Goal: Information Seeking & Learning: Learn about a topic

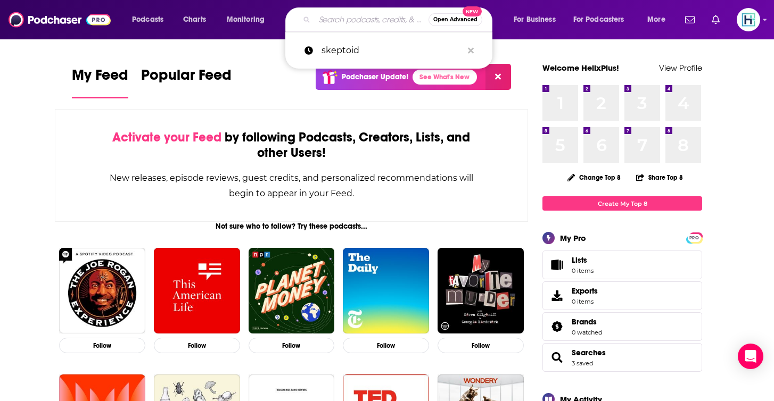
click at [354, 22] on input "Search podcasts, credits, & more..." at bounding box center [372, 19] width 114 height 17
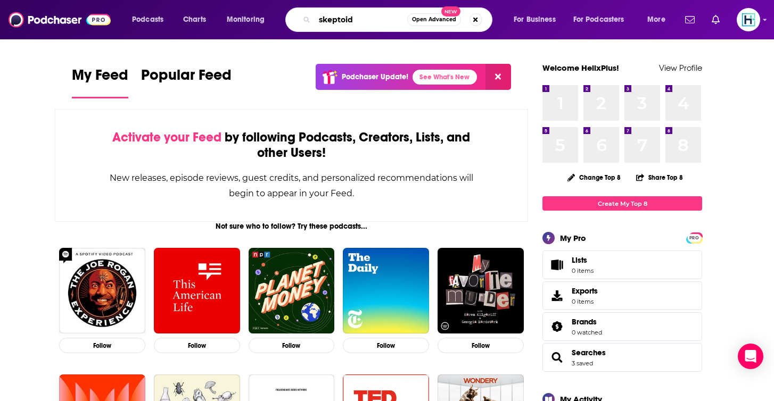
type input "skeptoid"
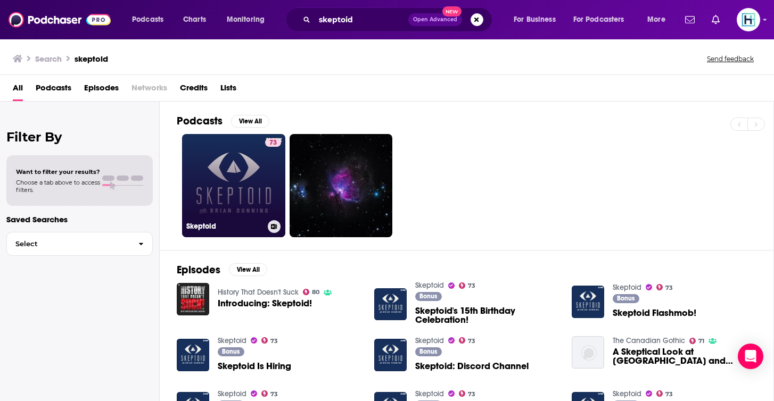
click at [259, 149] on link "73 Skeptoid" at bounding box center [233, 185] width 103 height 103
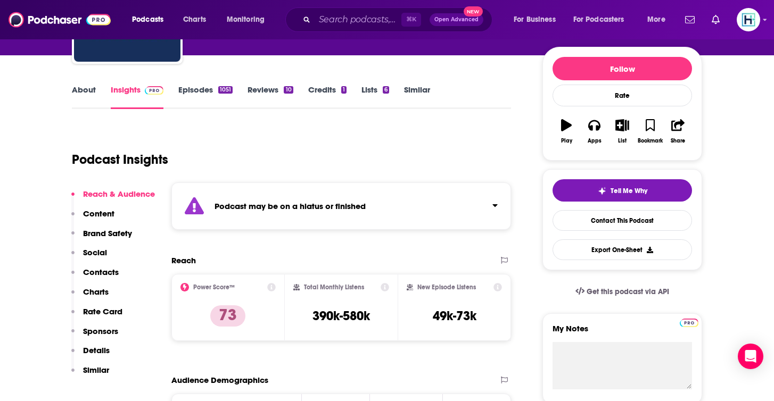
scroll to position [120, 0]
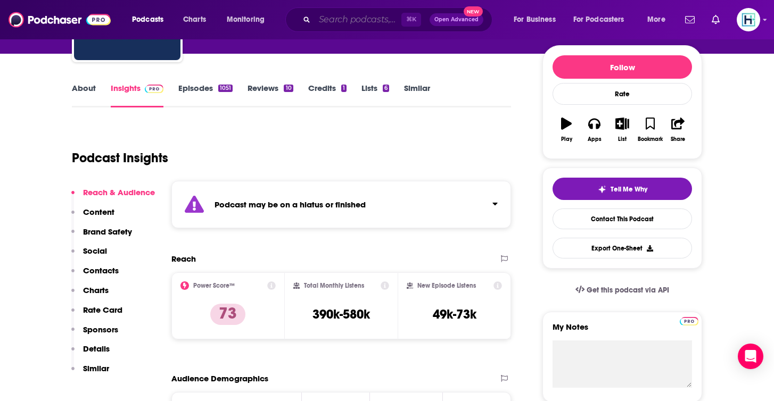
click at [341, 20] on input "Search podcasts, credits, & more..." at bounding box center [358, 19] width 87 height 17
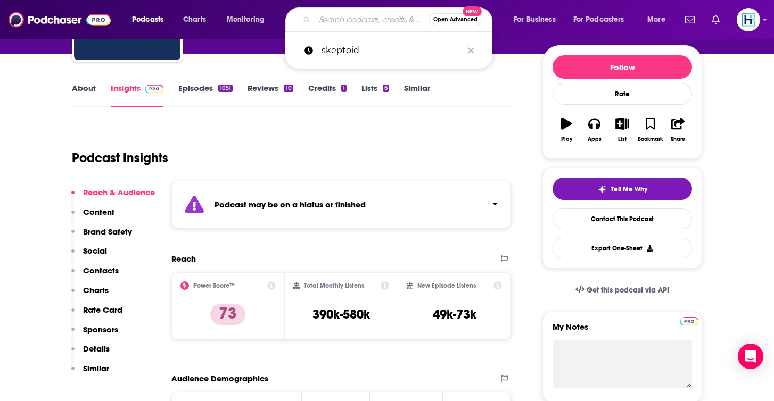
click at [341, 20] on input "Search podcasts, credits, & more..." at bounding box center [372, 19] width 114 height 17
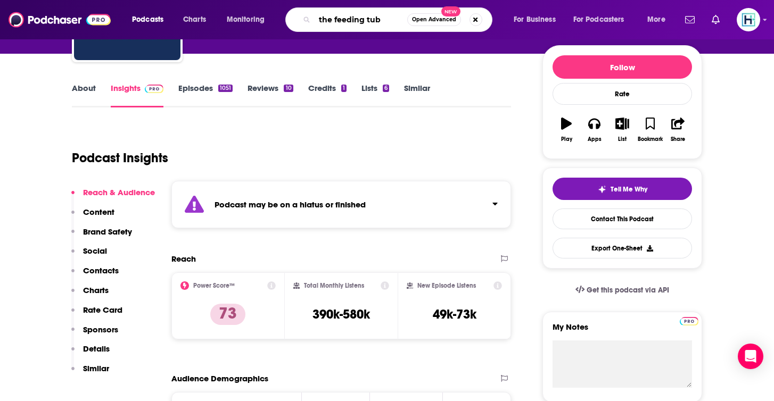
type input "the [MEDICAL_DATA]"
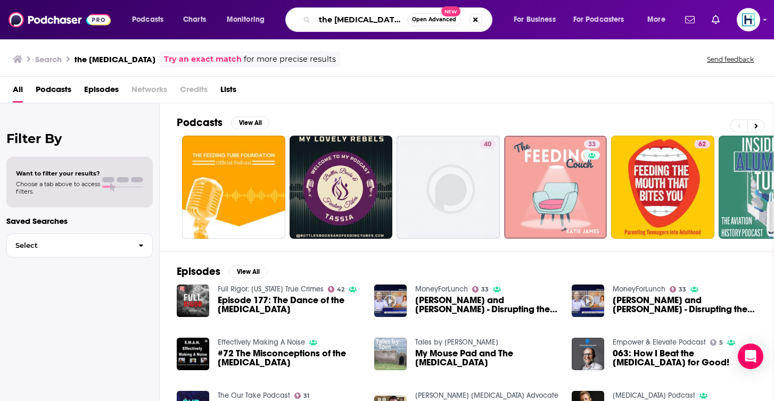
click at [336, 23] on input "the [MEDICAL_DATA]" at bounding box center [361, 19] width 93 height 17
drag, startPoint x: 393, startPoint y: 23, endPoint x: 294, endPoint y: 16, distance: 99.3
click at [294, 16] on div "the [MEDICAL_DATA] Open Advanced New" at bounding box center [388, 19] width 207 height 24
type input "planetary radio"
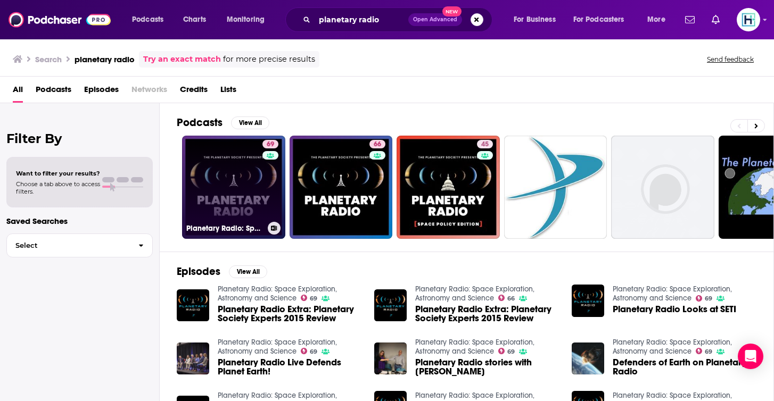
click at [248, 155] on link "69 Planetary Radio: Space Exploration, Astronomy and Science" at bounding box center [233, 187] width 103 height 103
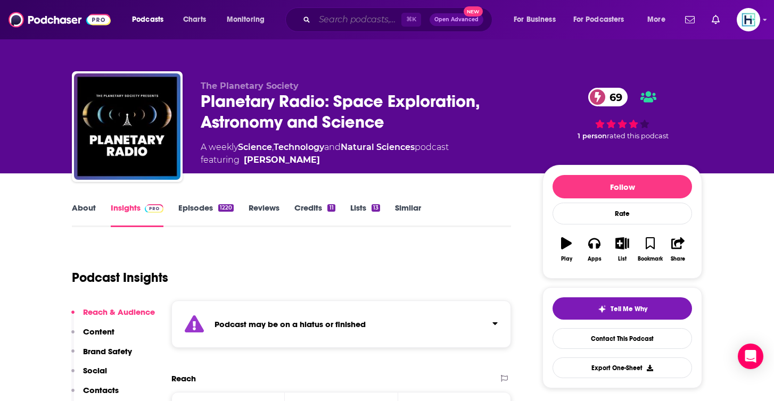
click at [325, 20] on input "Search podcasts, credits, & more..." at bounding box center [358, 19] width 87 height 17
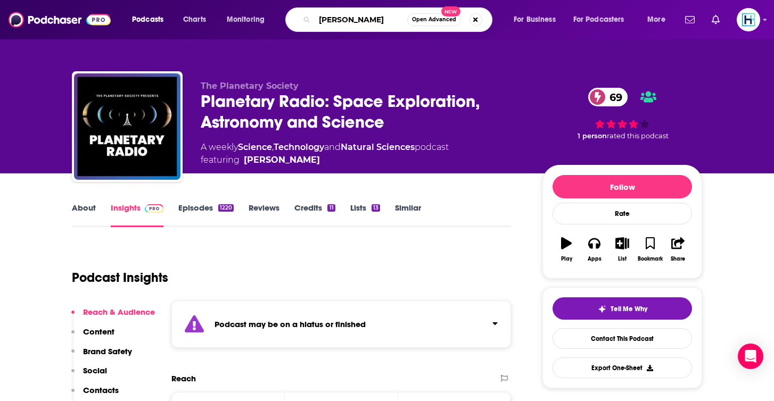
type input "[PERSON_NAME]"
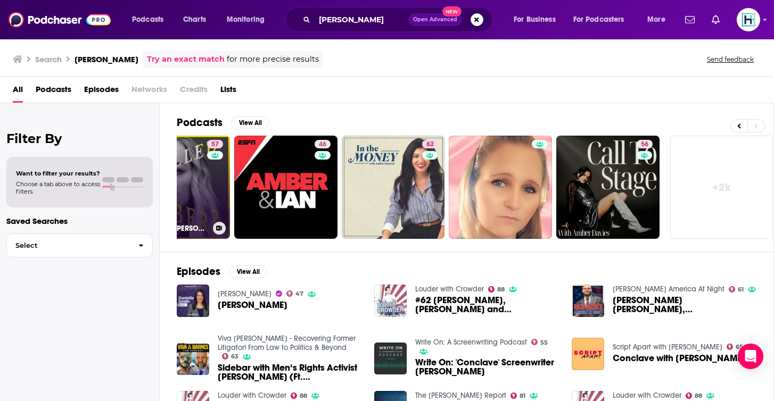
scroll to position [0, 376]
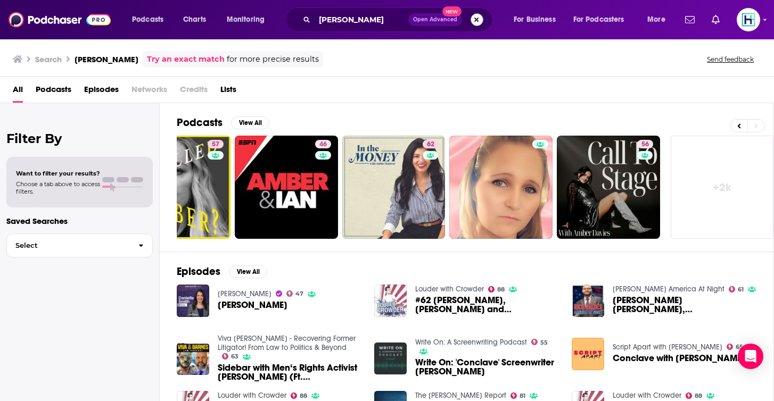
click at [478, 18] on button "Search podcasts, credits, & more..." at bounding box center [477, 19] width 13 height 13
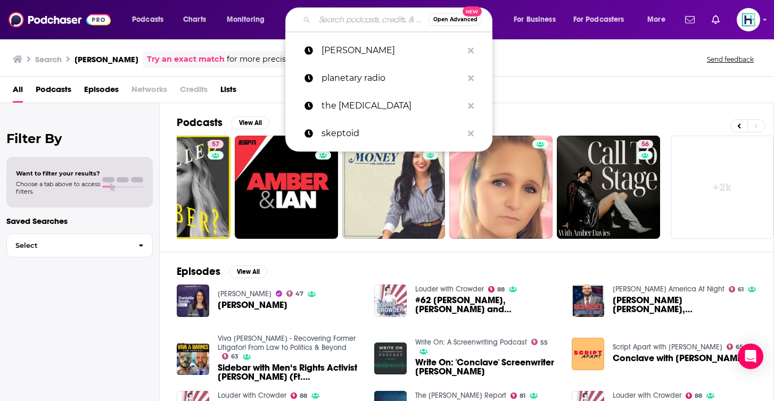
click at [654, 84] on div "All Podcasts Episodes Networks Credits Lists" at bounding box center [389, 92] width 753 height 22
click at [363, 24] on input "Search podcasts, credits, & more..." at bounding box center [372, 19] width 114 height 17
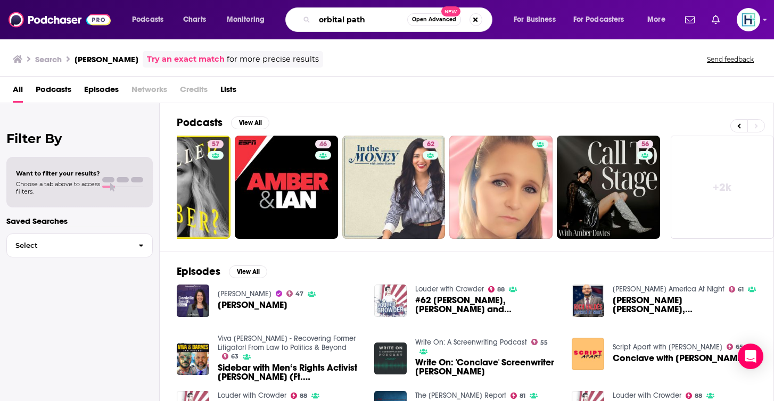
type input "orbital path"
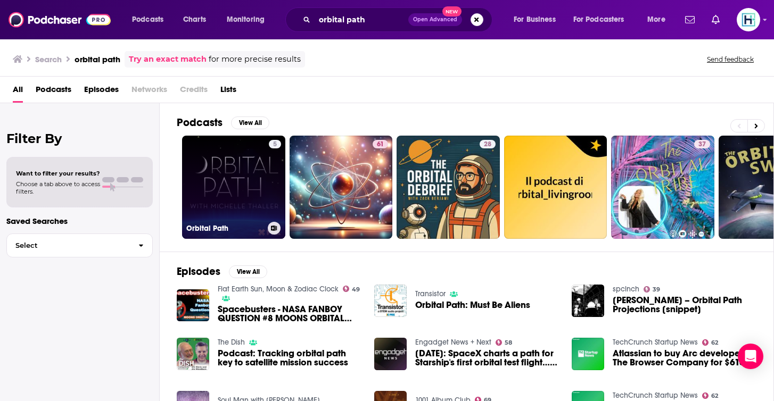
click at [234, 188] on link "5 Orbital Path" at bounding box center [233, 187] width 103 height 103
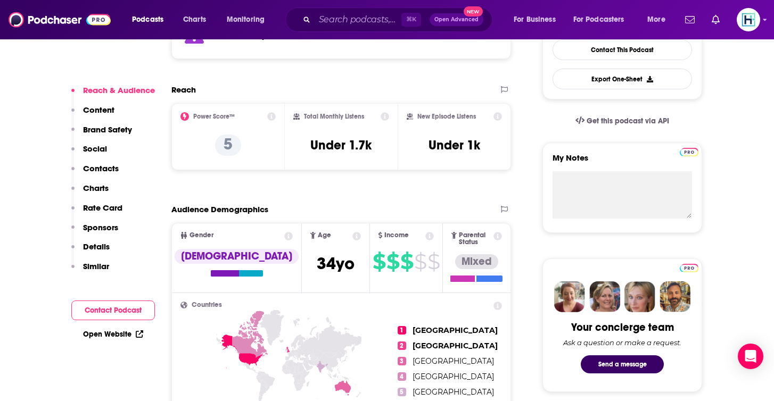
scroll to position [291, 0]
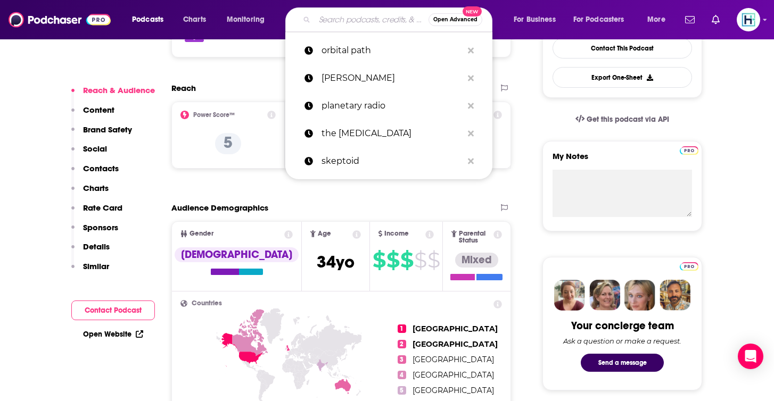
click at [358, 18] on input "Search podcasts, credits, & more..." at bounding box center [372, 19] width 114 height 17
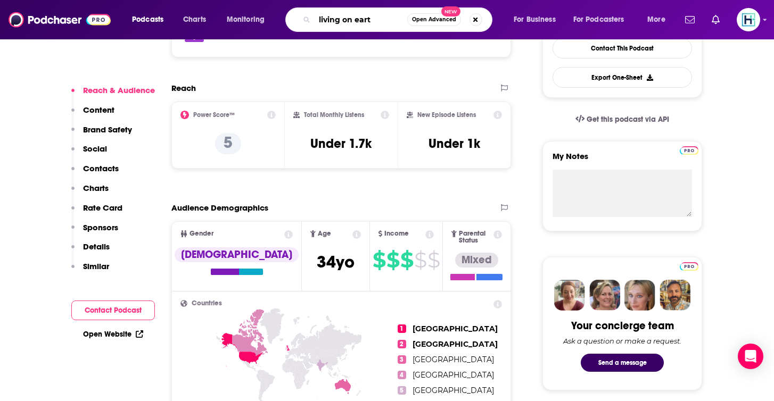
type input "living on earth"
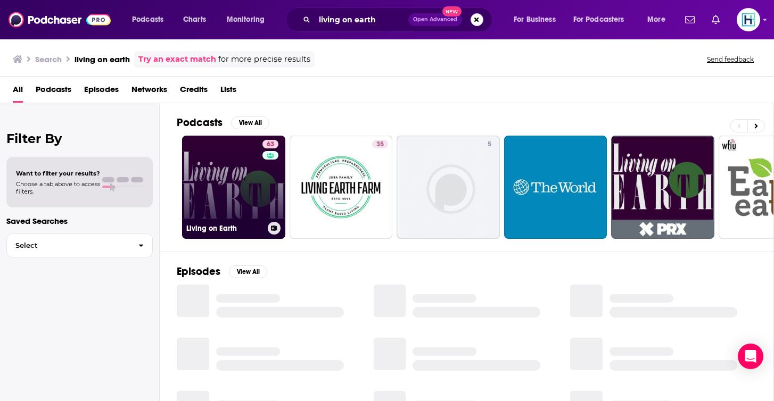
click at [218, 159] on link "63 Living on Earth" at bounding box center [233, 187] width 103 height 103
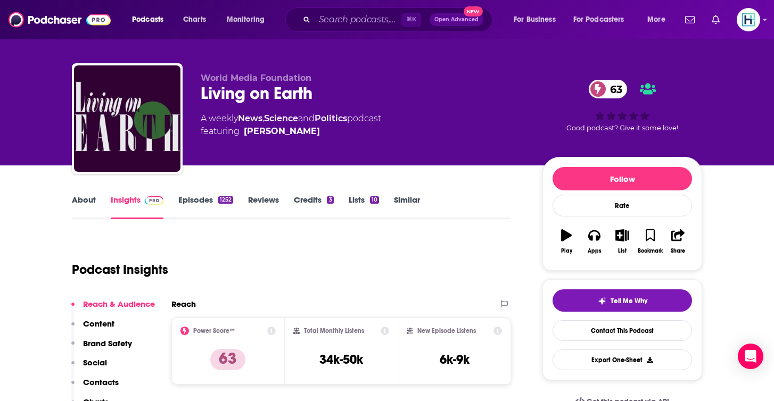
scroll to position [9, 0]
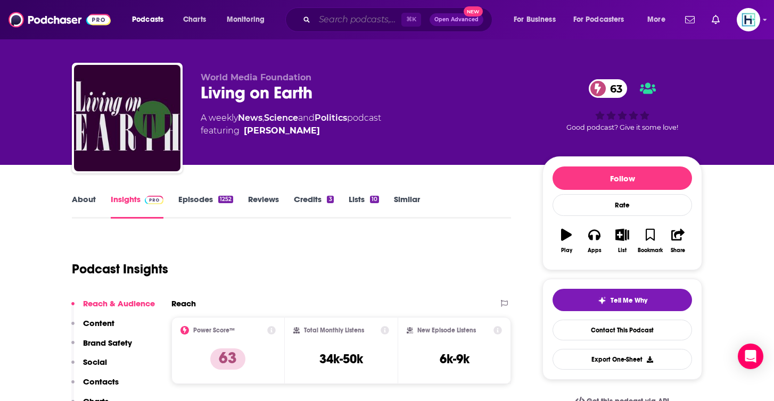
click at [352, 14] on input "Search podcasts, credits, & more..." at bounding box center [358, 19] width 87 height 17
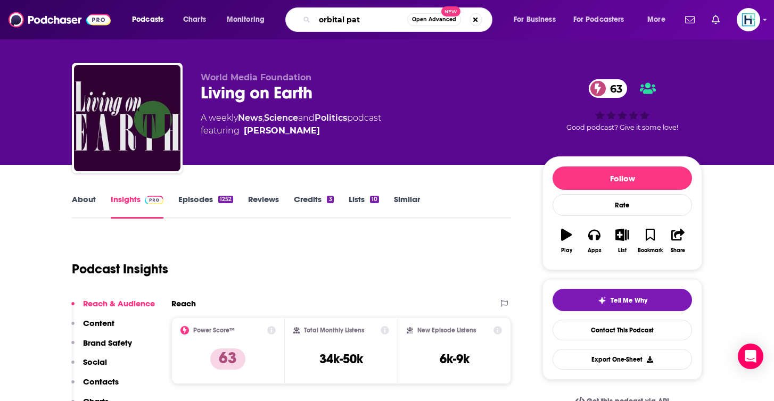
type input "orbital path"
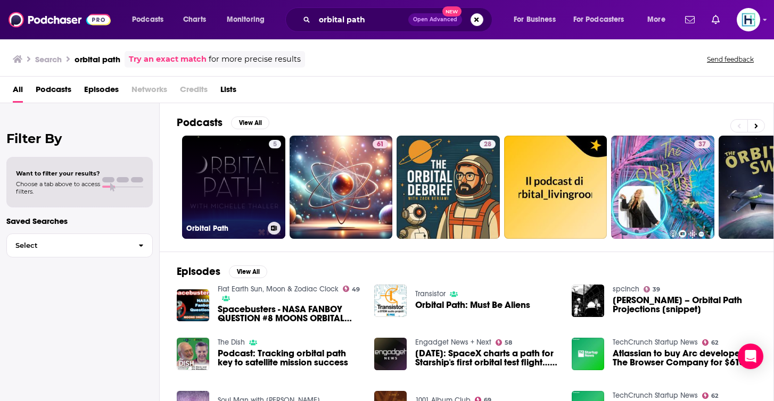
click at [240, 158] on link "5 Orbital Path" at bounding box center [233, 187] width 103 height 103
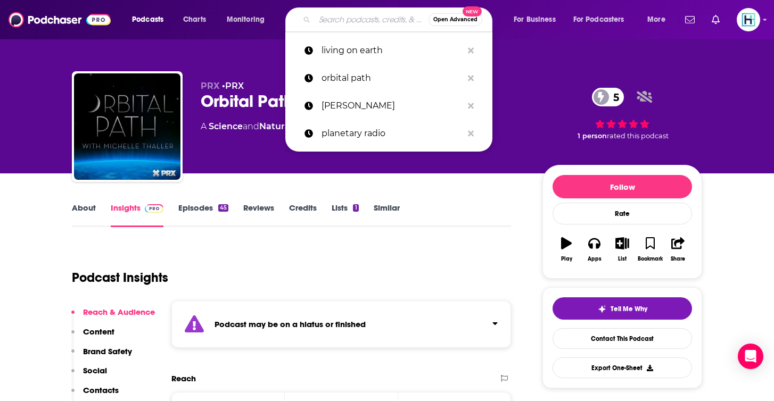
click at [355, 21] on input "Search podcasts, credits, & more..." at bounding box center [372, 19] width 114 height 17
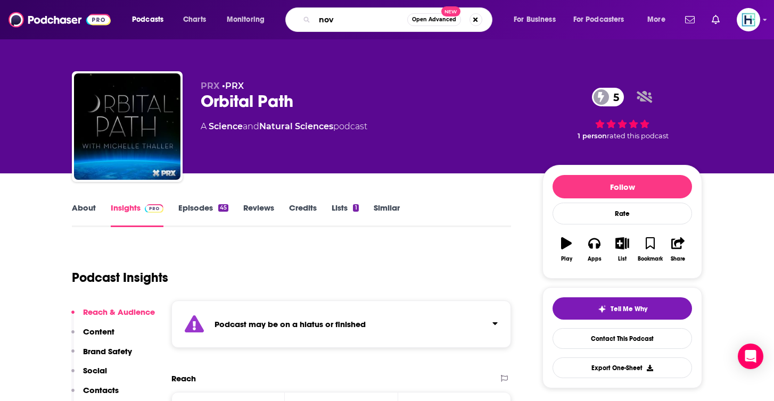
type input "nova"
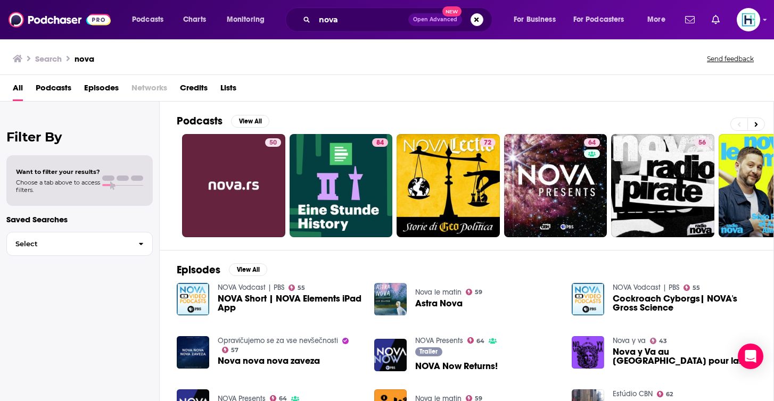
click at [202, 304] on img "NOVA Short | NOVA Elements iPad App" at bounding box center [193, 299] width 32 height 32
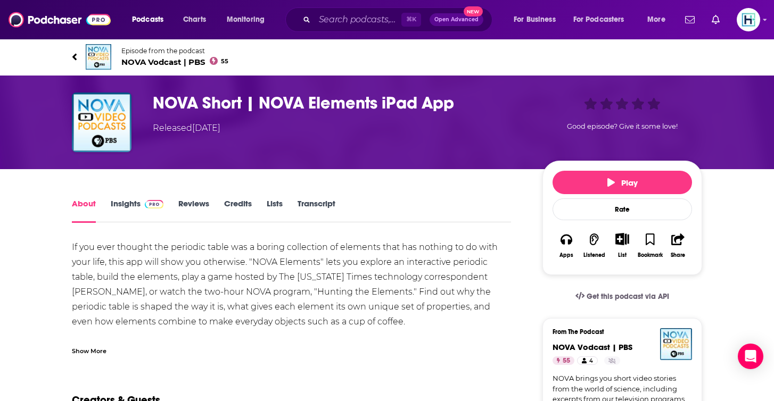
click at [124, 128] on img "NOVA Short | NOVA Elements iPad App" at bounding box center [102, 123] width 60 height 60
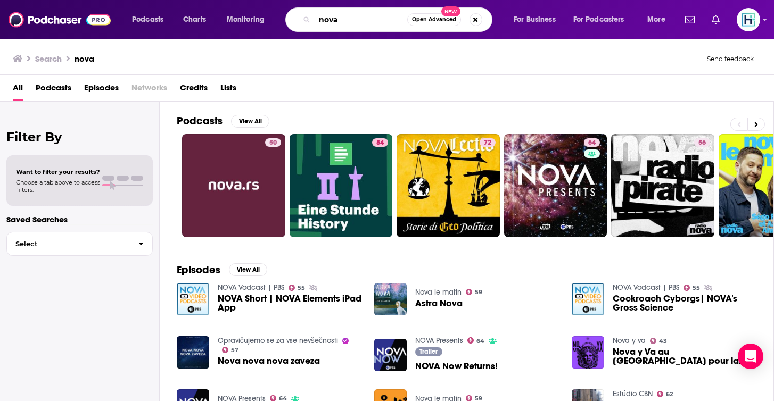
click at [368, 24] on input "nova" at bounding box center [361, 19] width 93 height 17
drag, startPoint x: 368, startPoint y: 24, endPoint x: 307, endPoint y: 13, distance: 62.2
click at [307, 13] on div "nova Open Advanced New" at bounding box center [388, 19] width 207 height 24
type input "eons"
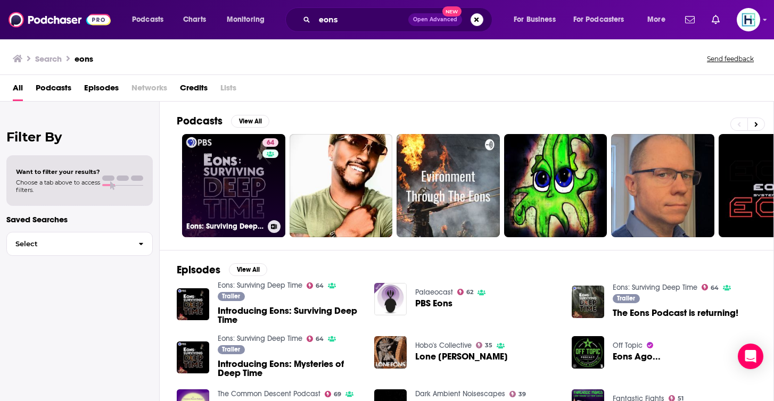
click at [237, 178] on link "64 Eons: Surviving Deep Time" at bounding box center [233, 185] width 103 height 103
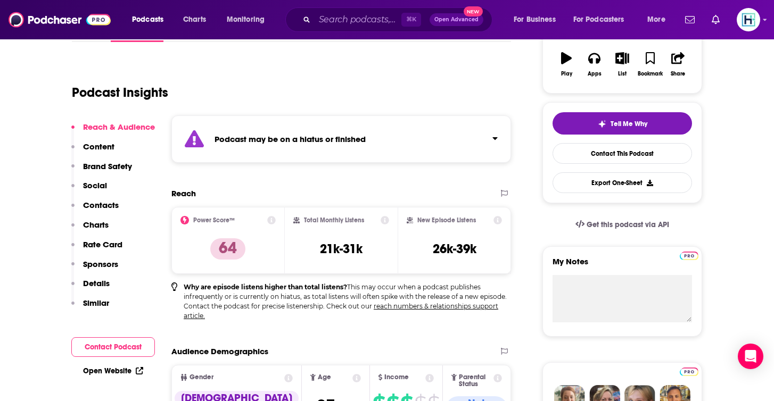
scroll to position [187, 0]
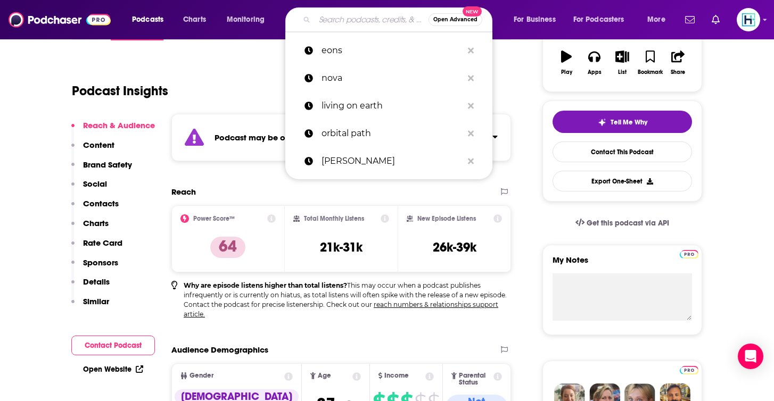
click at [351, 22] on input "Search podcasts, credits, & more..." at bounding box center [372, 19] width 114 height 17
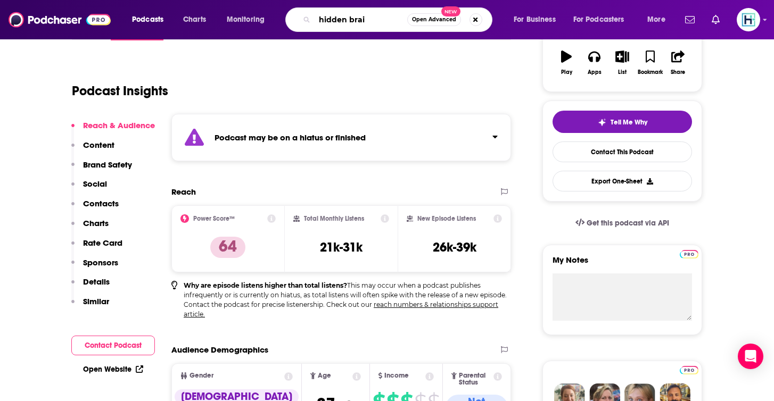
type input "hidden brain"
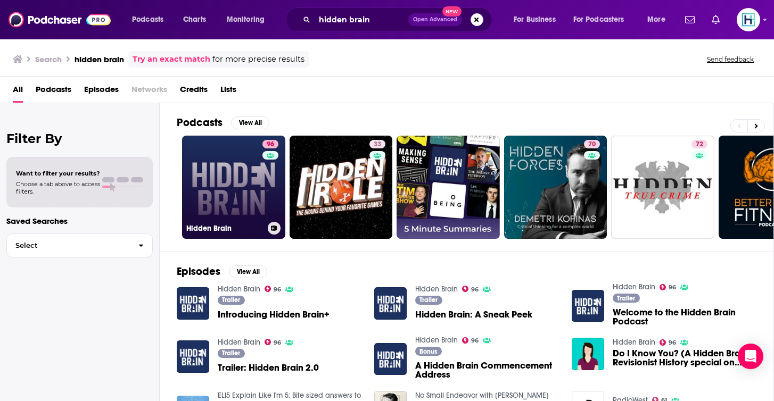
click at [206, 174] on link "96 Hidden Brain" at bounding box center [233, 187] width 103 height 103
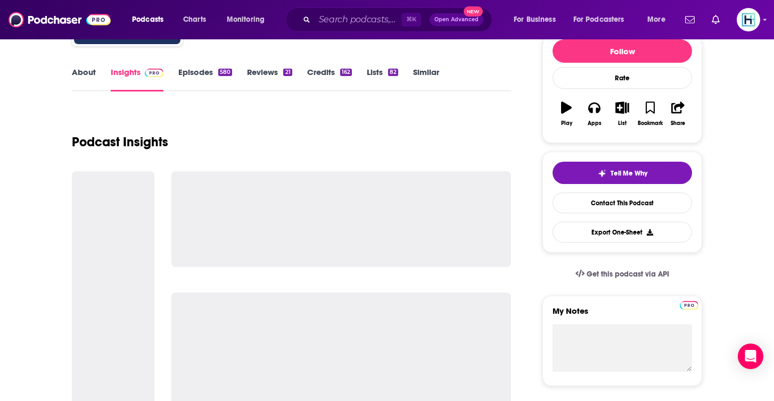
scroll to position [136, 0]
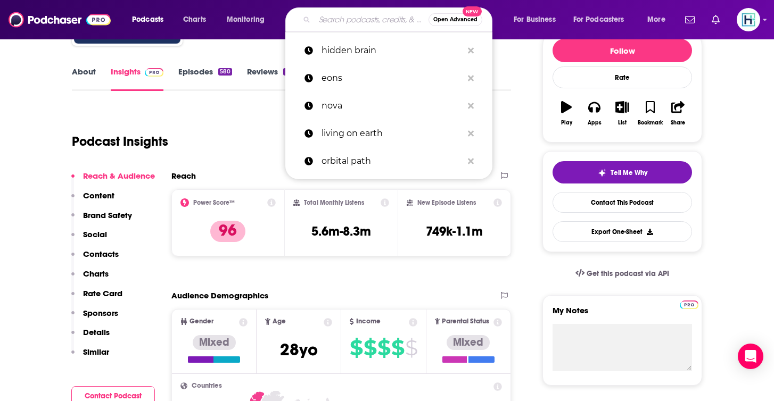
click at [372, 18] on input "Search podcasts, credits, & more..." at bounding box center [372, 19] width 114 height 17
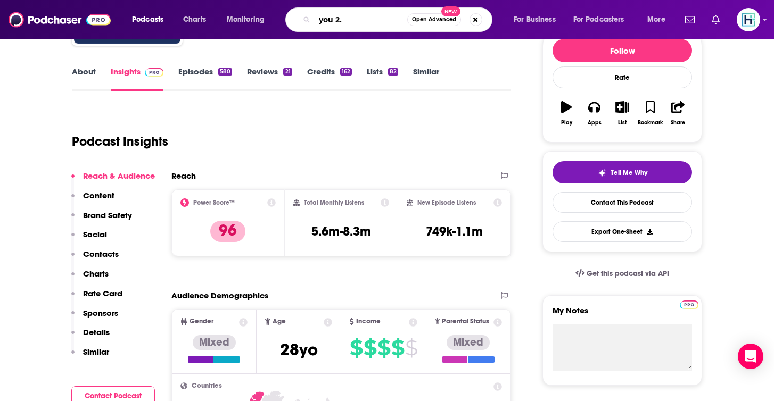
type input "you 2.0"
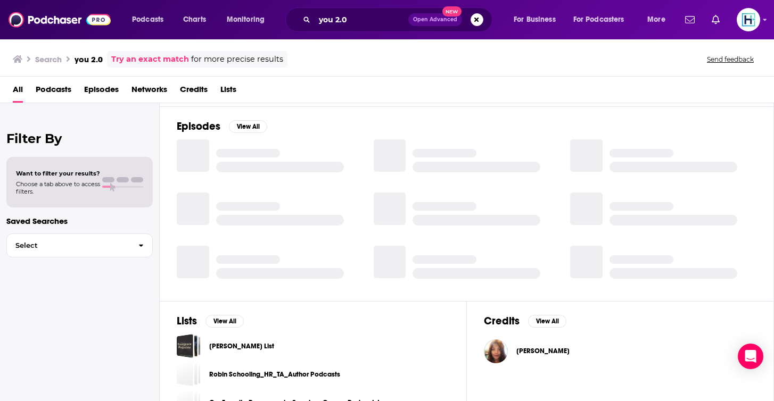
scroll to position [170, 0]
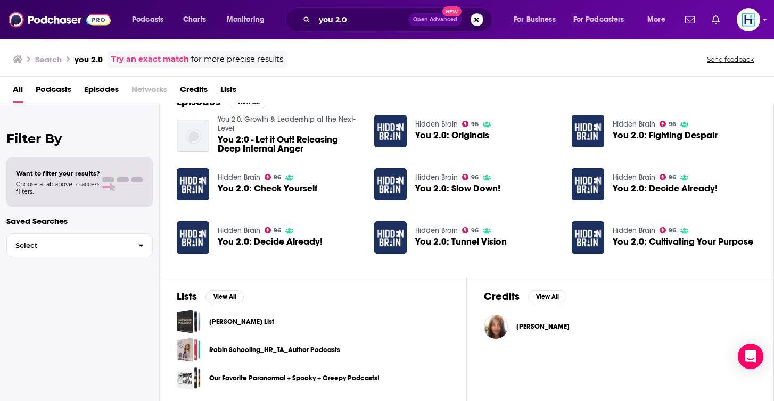
click at [194, 188] on img "You 2.0: Check Yourself" at bounding box center [193, 184] width 32 height 32
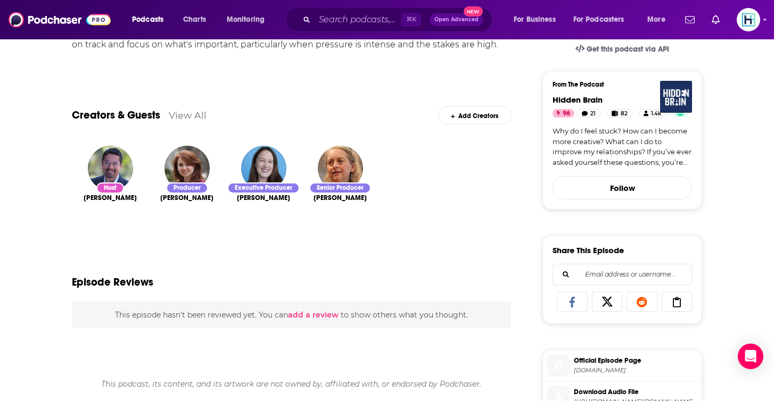
scroll to position [198, 0]
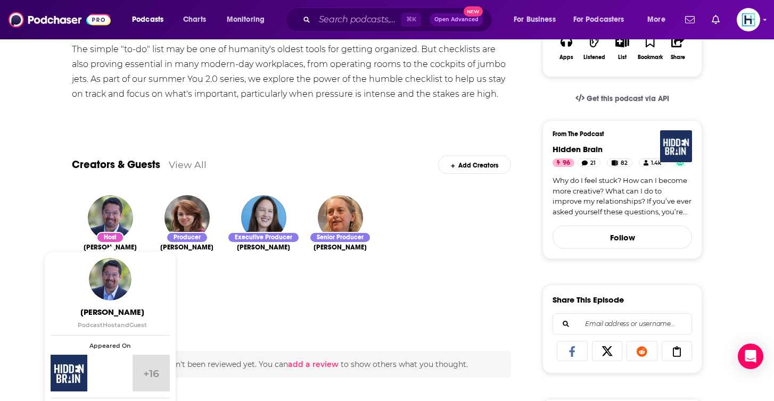
click at [118, 222] on img "Shankar Vedantam" at bounding box center [110, 217] width 45 height 45
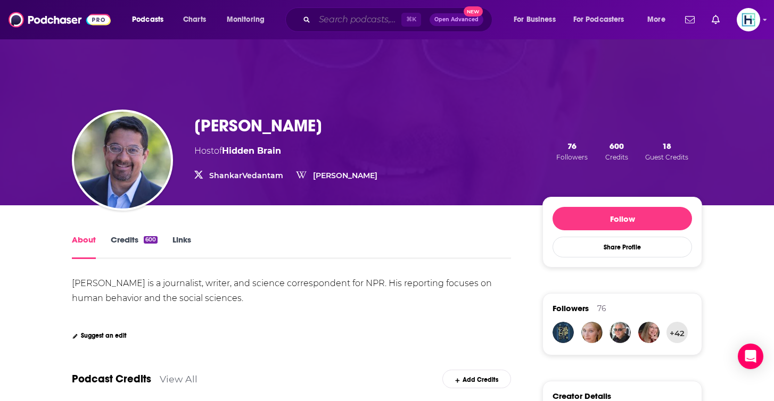
click at [332, 20] on input "Search podcasts, credits, & more..." at bounding box center [358, 19] width 87 height 17
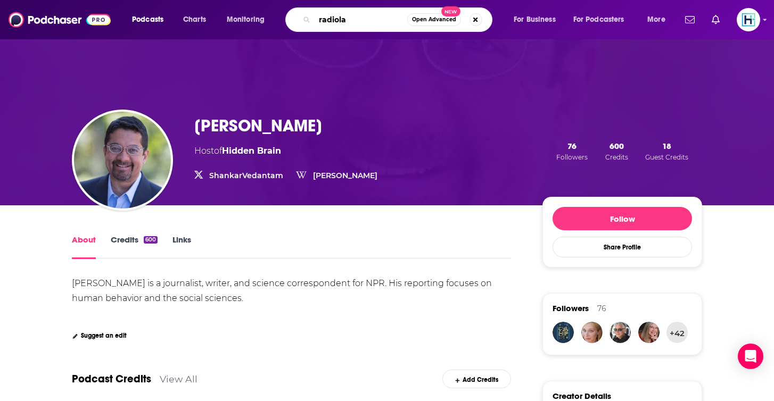
type input "radiolab"
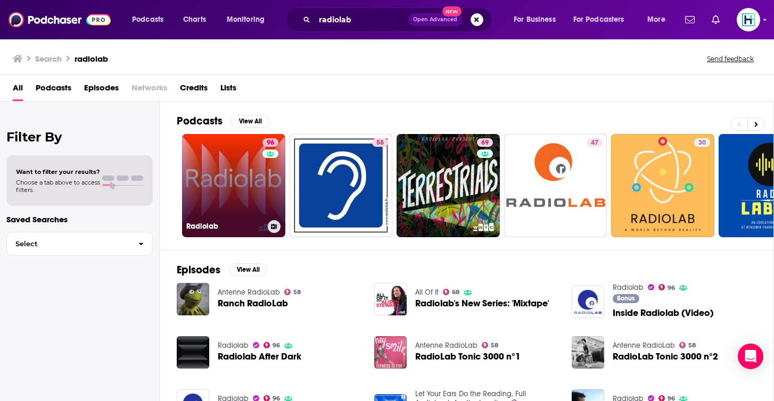
click at [211, 180] on link "96 Radiolab" at bounding box center [233, 185] width 103 height 103
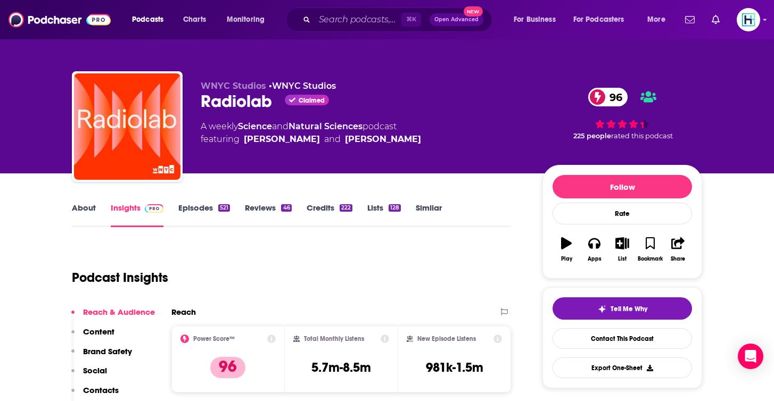
click at [461, 287] on div "Podcast Insights" at bounding box center [287, 271] width 431 height 54
click at [346, 17] on input "Search podcasts, credits, & more..." at bounding box center [358, 19] width 87 height 17
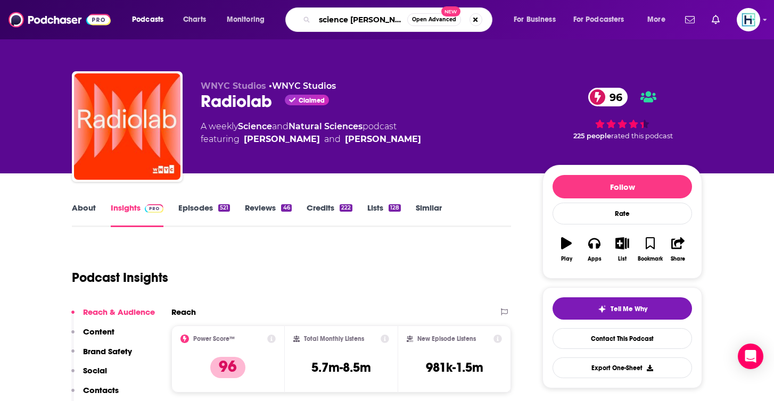
type input "science [DATE]"
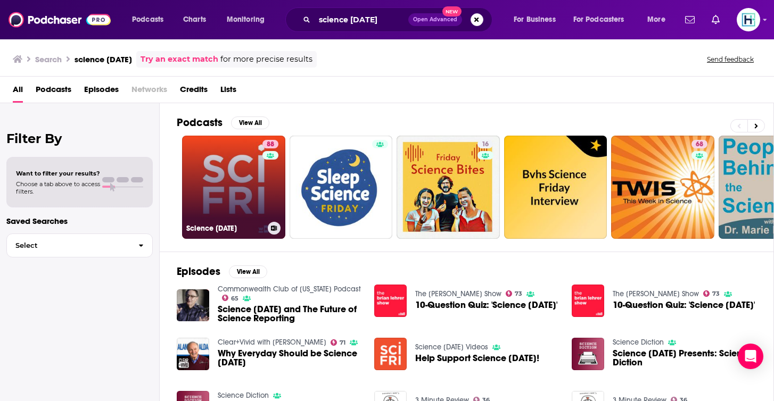
click at [270, 171] on div "88" at bounding box center [271, 181] width 19 height 82
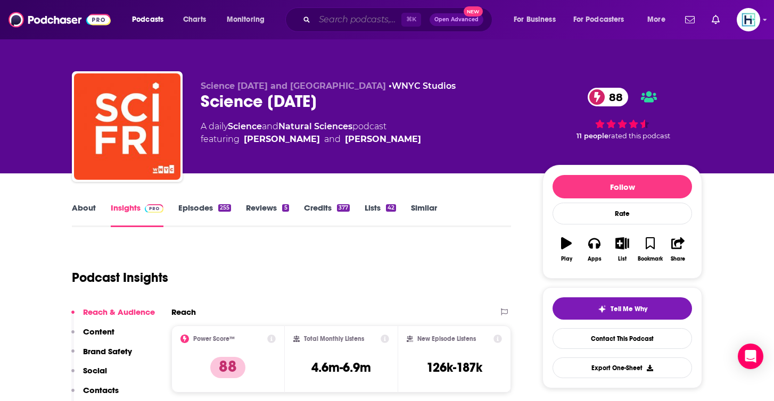
click at [340, 19] on input "Search podcasts, credits, & more..." at bounding box center [358, 19] width 87 height 17
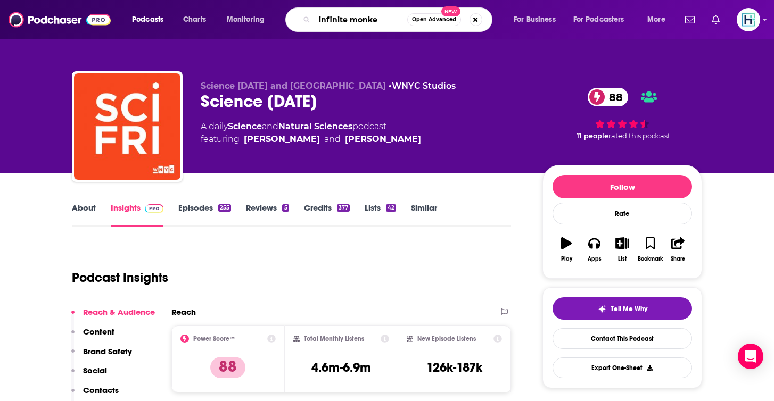
type input "infinite monkey"
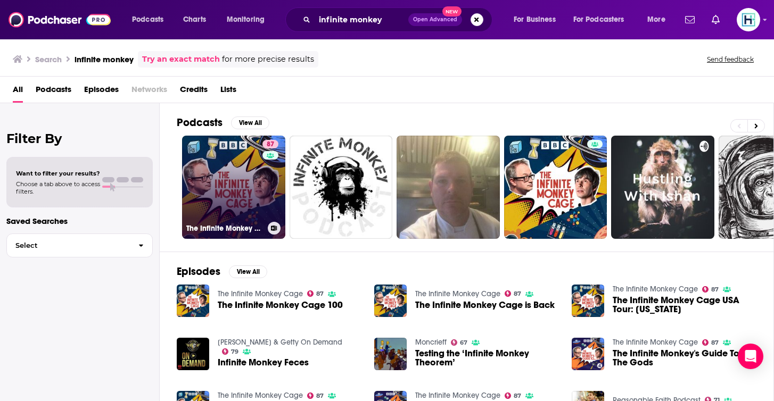
click at [264, 181] on div "87" at bounding box center [271, 181] width 19 height 82
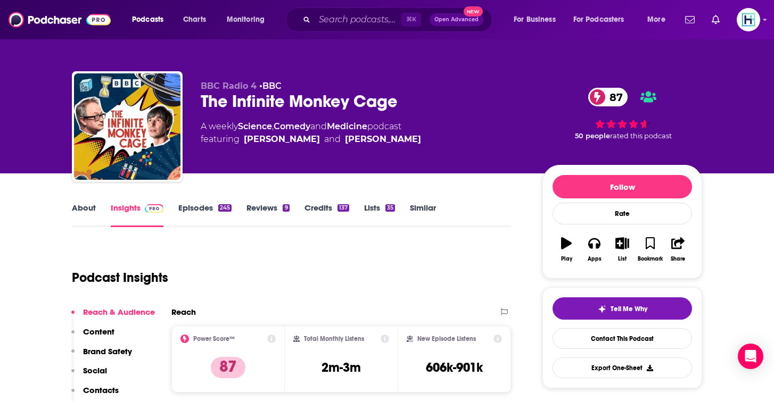
click at [374, 272] on div "Podcast Insights" at bounding box center [287, 271] width 431 height 54
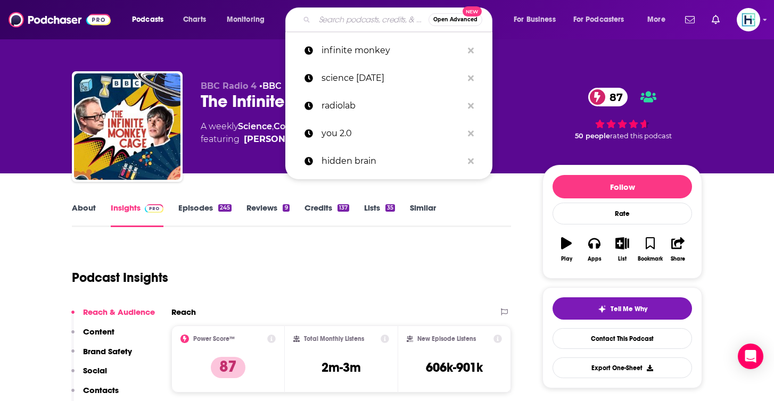
click at [344, 18] on input "Search podcasts, credits, & more..." at bounding box center [372, 19] width 114 height 17
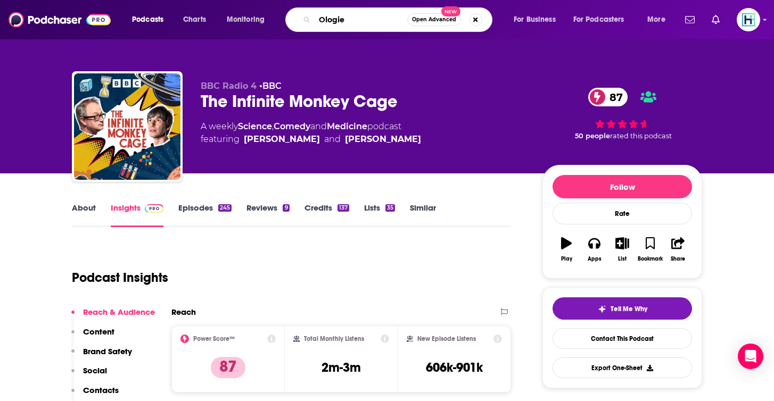
type input "Ologies"
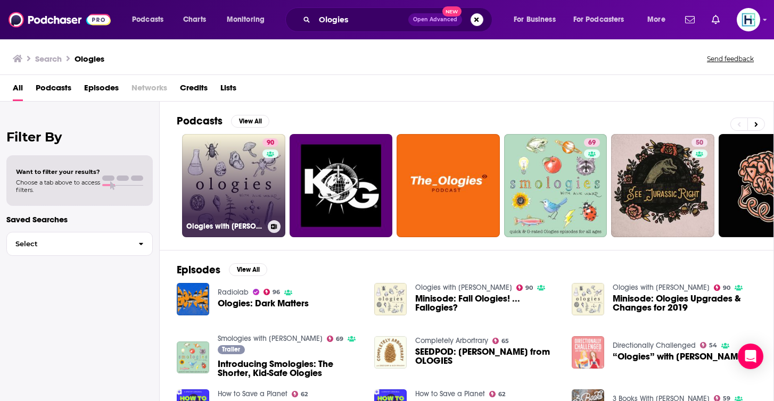
click at [243, 203] on link "90 Ologies with [PERSON_NAME]" at bounding box center [233, 185] width 103 height 103
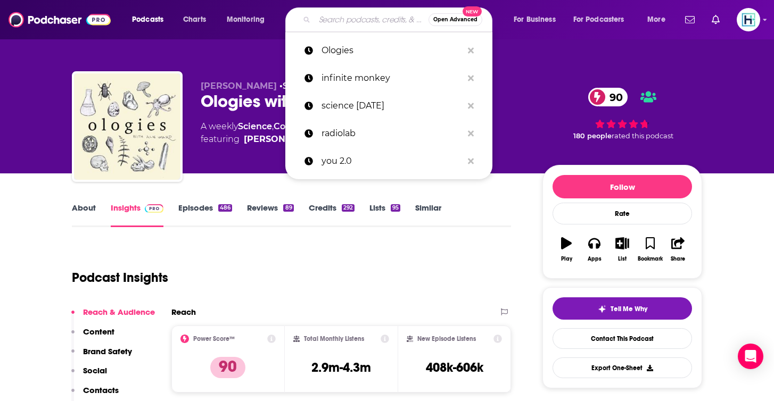
click at [357, 21] on input "Search podcasts, credits, & more..." at bounding box center [372, 19] width 114 height 17
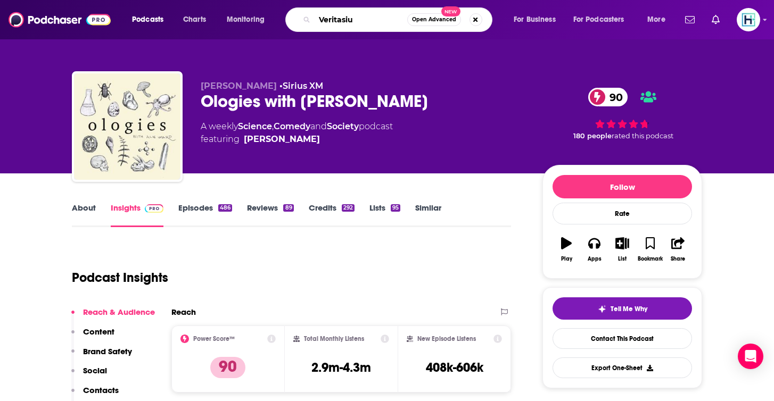
type input "Veritasium"
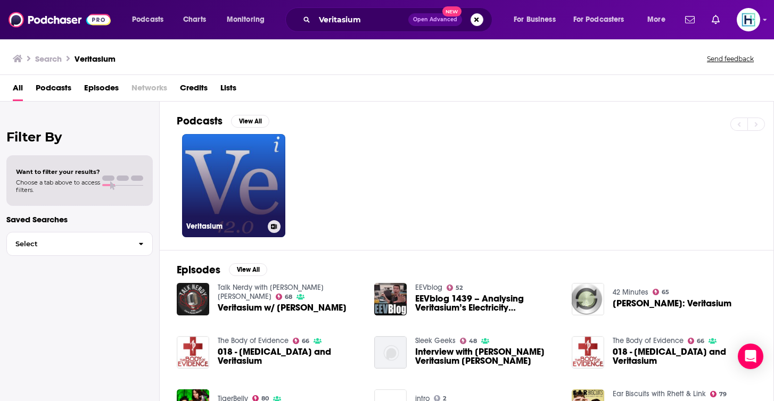
click at [229, 164] on link "Veritasium" at bounding box center [233, 185] width 103 height 103
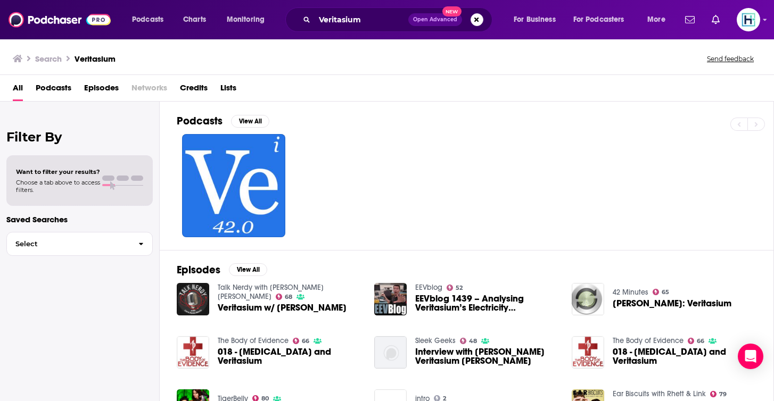
click at [206, 307] on img "Veritasium w/ Derek Muller" at bounding box center [193, 299] width 32 height 32
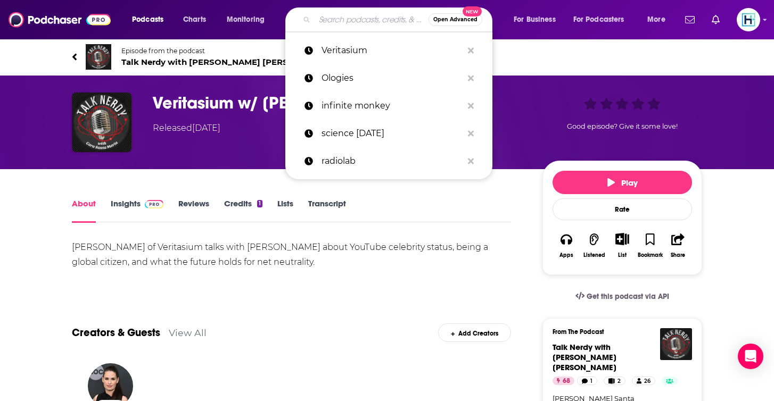
click at [342, 21] on input "Search podcasts, credits, & more..." at bounding box center [372, 19] width 114 height 17
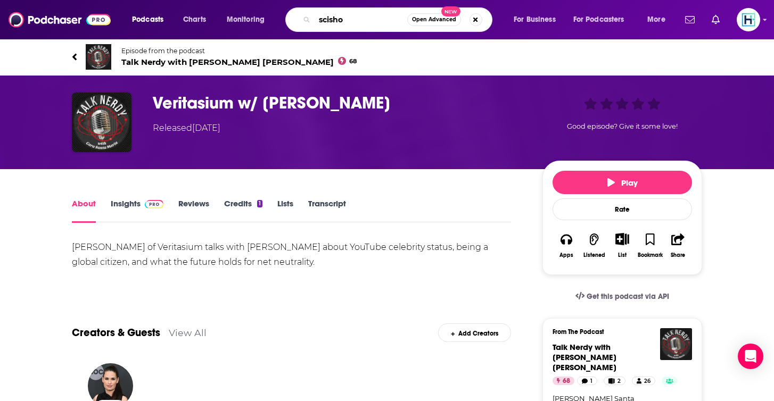
type input "scishow"
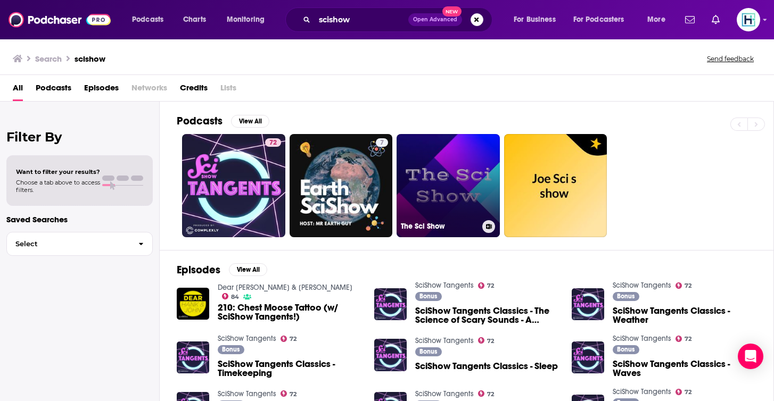
click at [475, 187] on link "The Sci Show" at bounding box center [448, 185] width 103 height 103
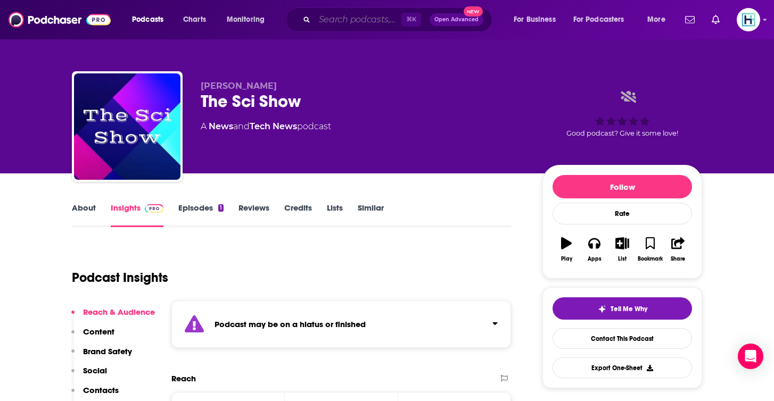
click at [339, 18] on input "Search podcasts, credits, & more..." at bounding box center [358, 19] width 87 height 17
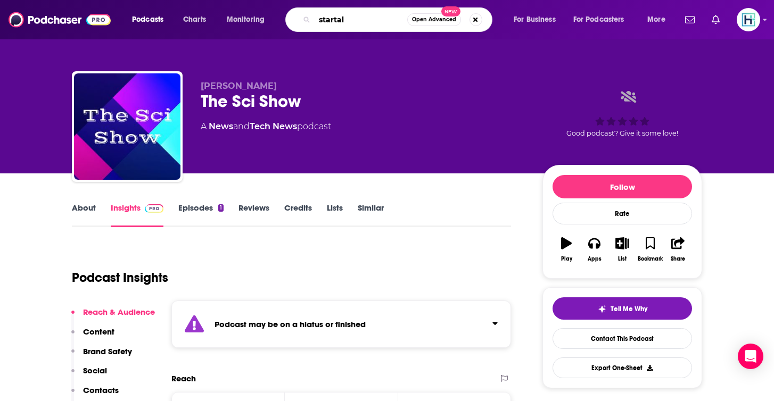
type input "startalk"
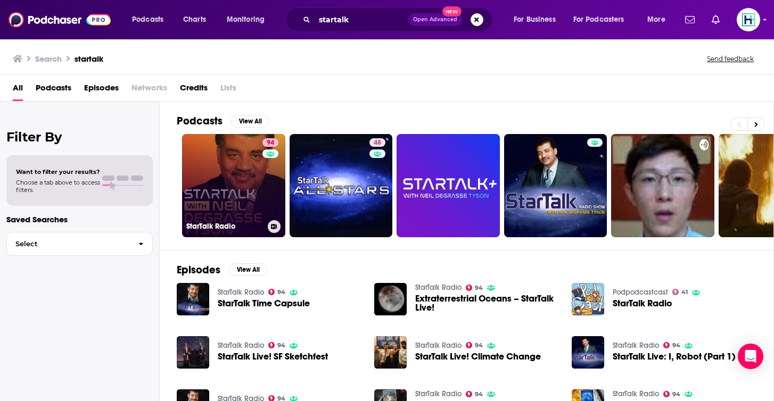
click at [247, 172] on link "94 StarTalk Radio" at bounding box center [233, 185] width 103 height 103
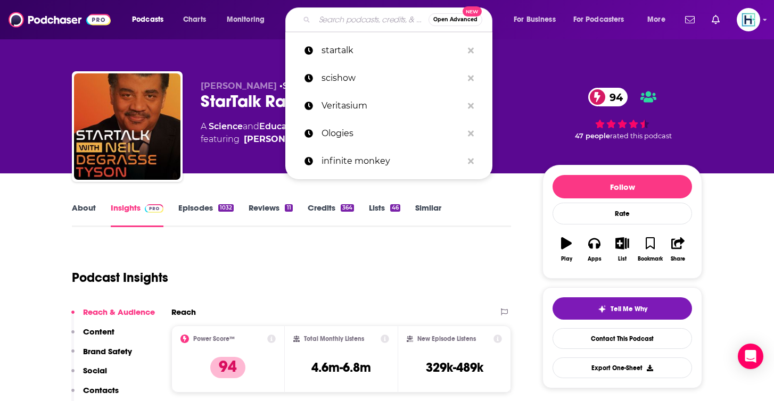
click at [365, 21] on input "Search podcasts, credits, & more..." at bounding box center [372, 19] width 114 height 17
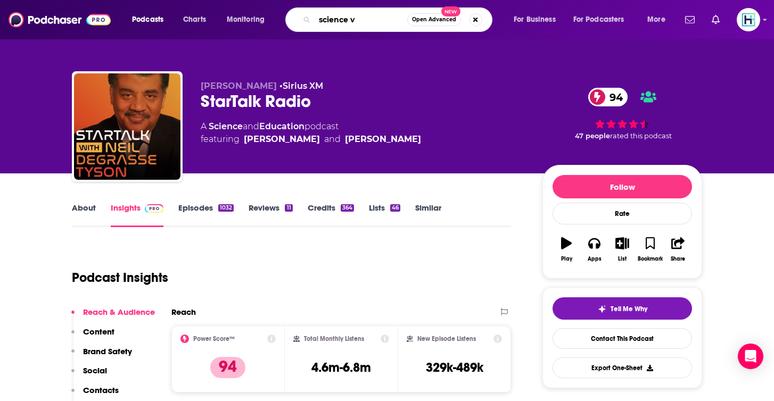
type input "science vs"
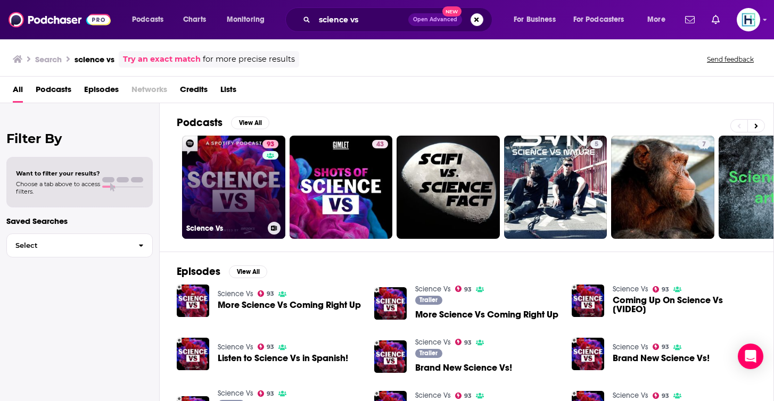
click at [267, 208] on div "93" at bounding box center [271, 181] width 19 height 82
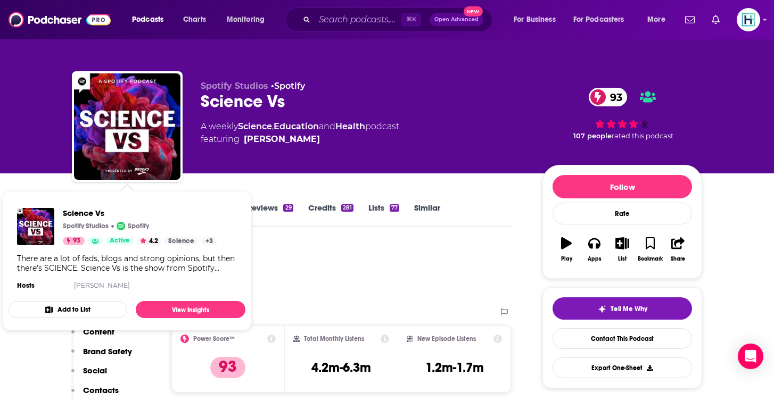
click at [163, 169] on img "Science Vs" at bounding box center [127, 126] width 106 height 106
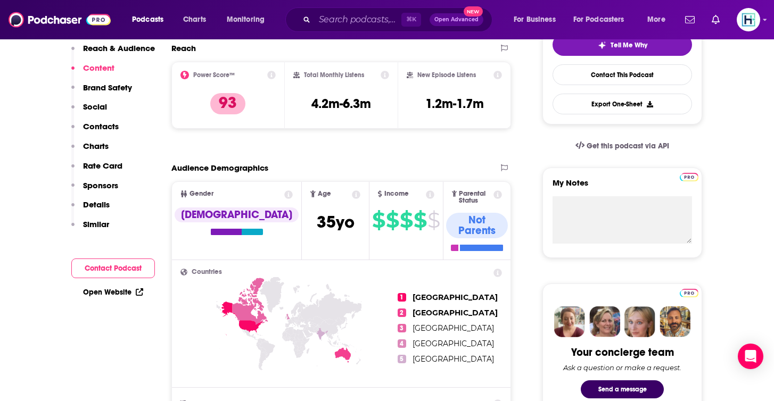
scroll to position [89, 0]
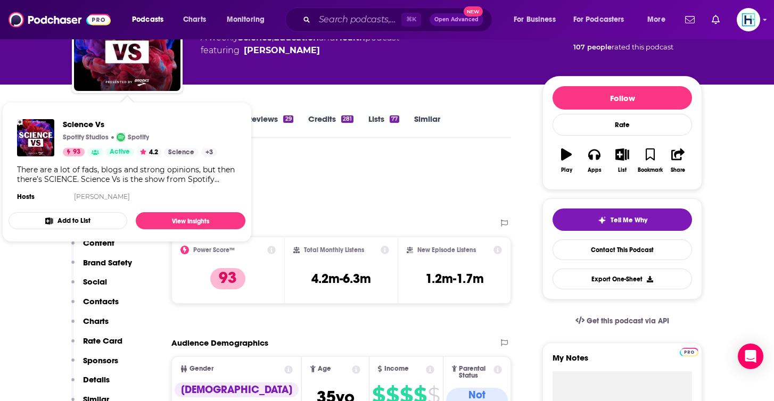
click at [153, 81] on img "Science Vs" at bounding box center [127, 38] width 106 height 106
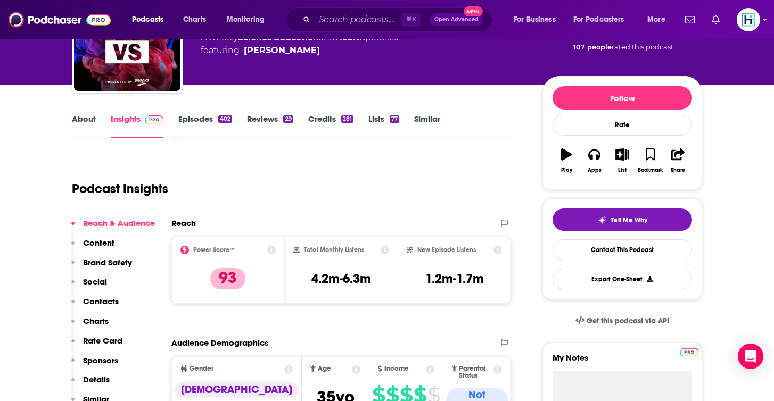
click at [168, 77] on img "Science Vs" at bounding box center [127, 38] width 106 height 106
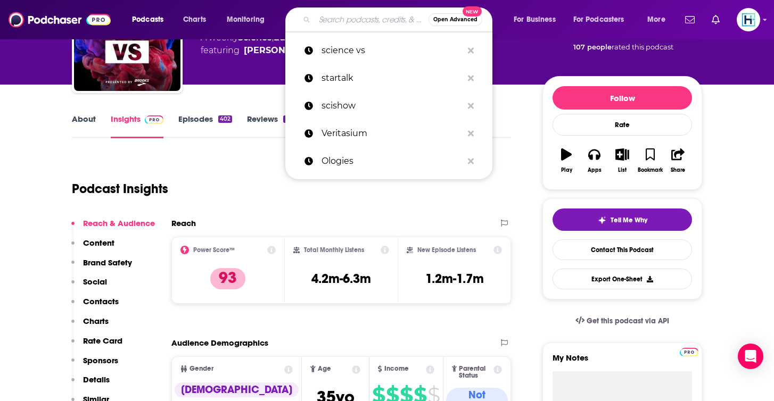
click at [336, 20] on input "Search podcasts, credits, & more..." at bounding box center [372, 19] width 114 height 17
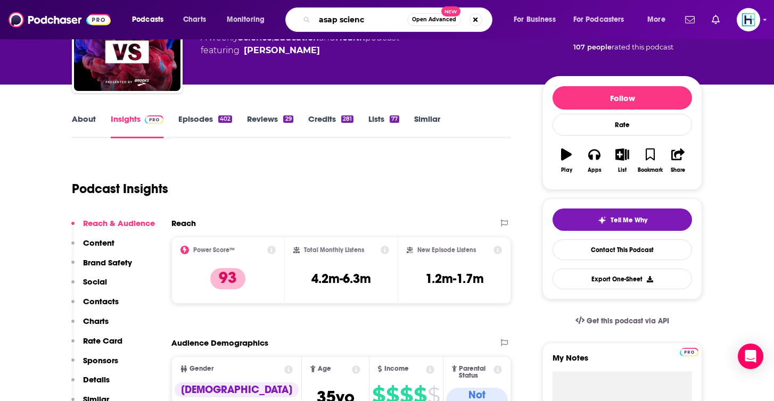
type input "asap science"
